Goal: Task Accomplishment & Management: Use online tool/utility

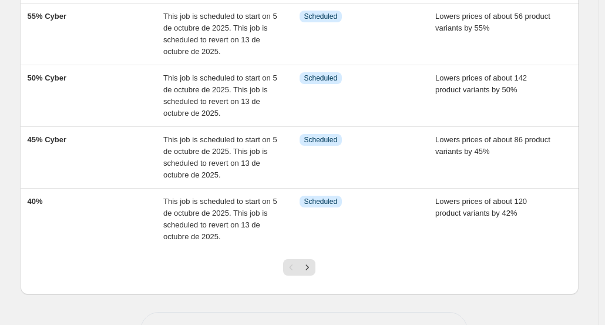
scroll to position [477, 0]
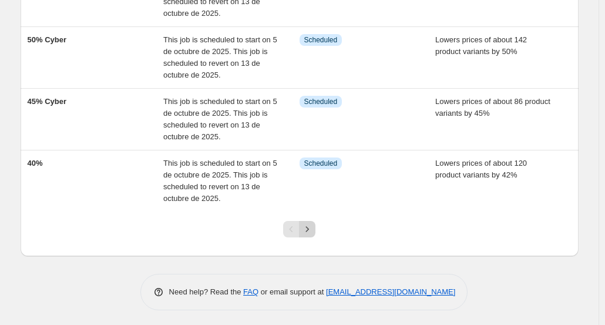
click at [309, 225] on icon "Next" at bounding box center [308, 229] width 12 height 12
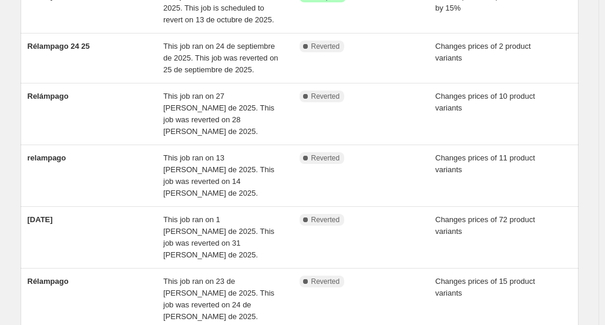
scroll to position [395, 0]
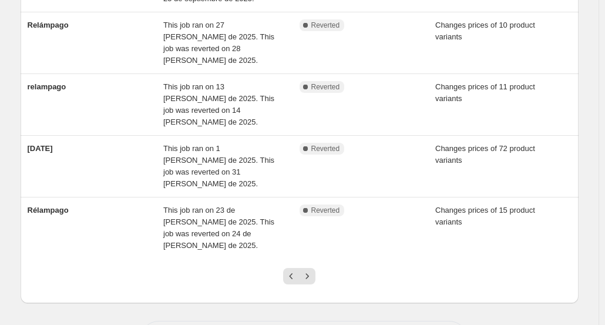
click at [292, 270] on icon "Previous" at bounding box center [292, 276] width 12 height 12
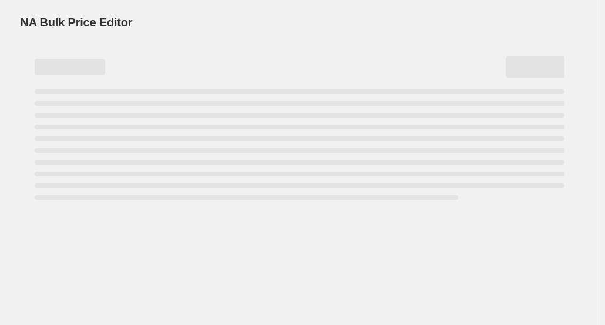
scroll to position [0, 0]
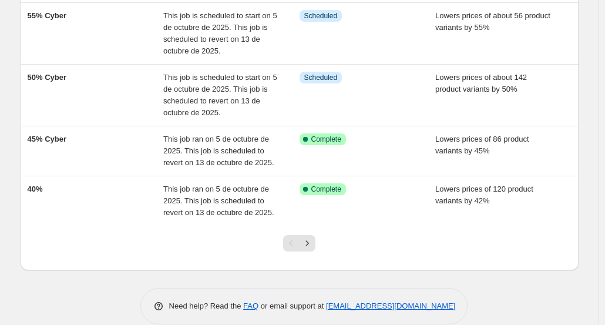
scroll to position [454, 0]
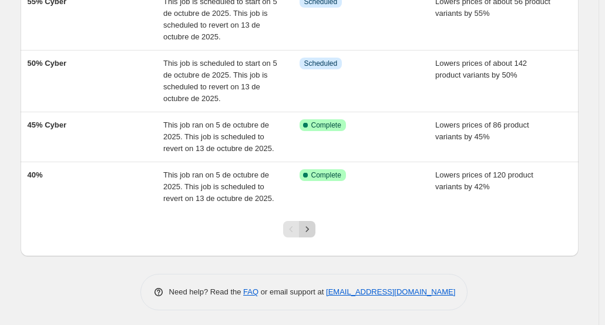
click at [313, 227] on icon "Next" at bounding box center [308, 229] width 12 height 12
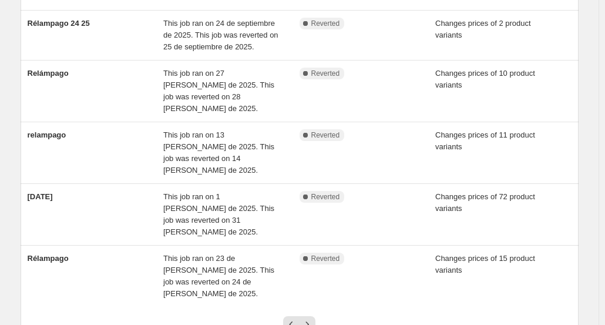
scroll to position [395, 0]
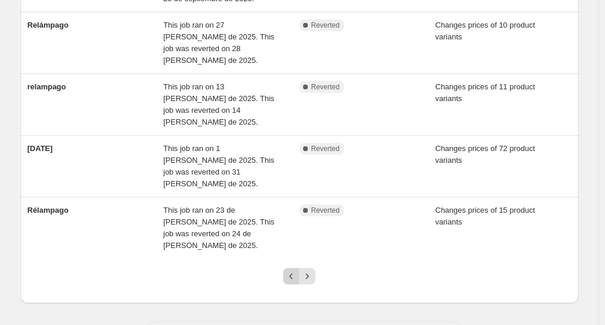
click at [292, 270] on icon "Previous" at bounding box center [292, 276] width 12 height 12
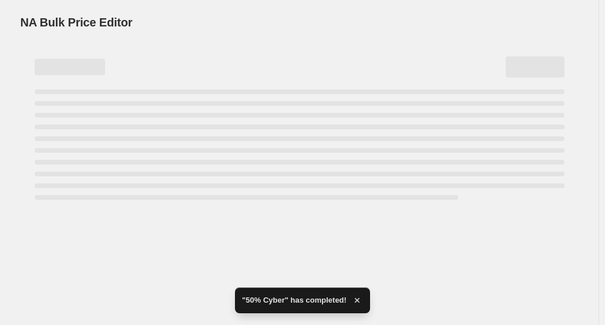
scroll to position [0, 0]
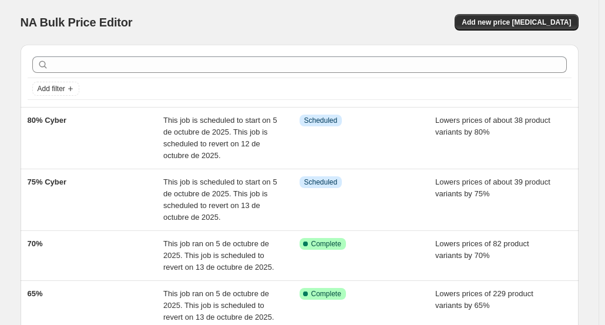
click at [215, 12] on div "NA Bulk Price Editor. This page is ready NA Bulk Price Editor Add new price cha…" at bounding box center [300, 22] width 558 height 45
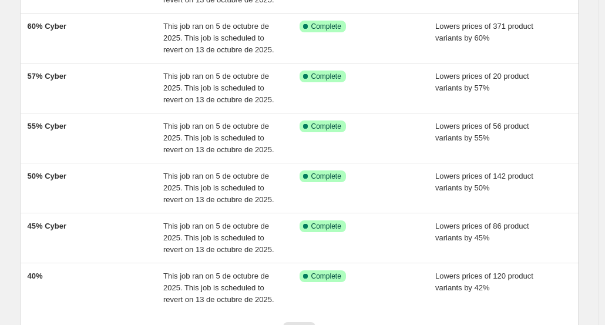
scroll to position [395, 0]
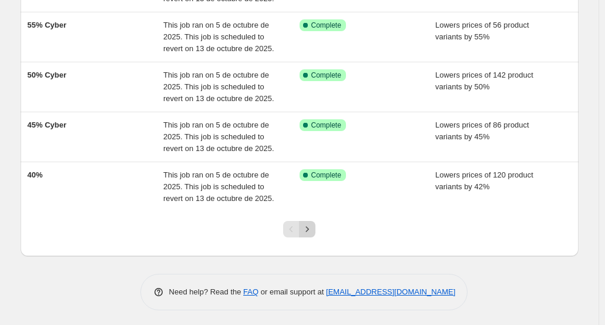
click at [313, 226] on icon "Next" at bounding box center [308, 229] width 12 height 12
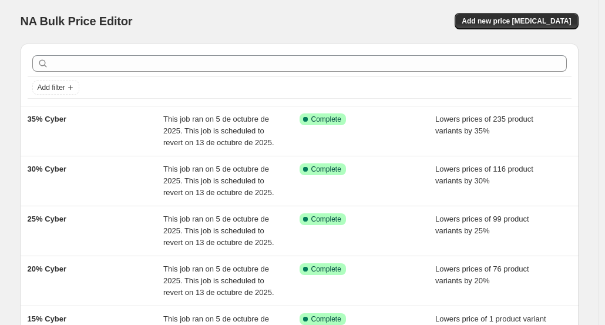
scroll to position [0, 0]
